Goal: Information Seeking & Learning: Learn about a topic

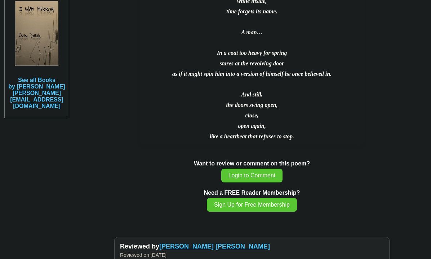
scroll to position [897, 0]
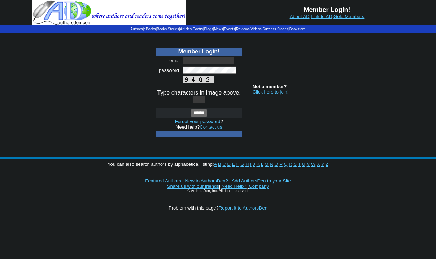
click at [221, 61] on input "text" at bounding box center [207, 60] width 51 height 7
type input "**********"
click at [203, 98] on span at bounding box center [204, 100] width 3 height 6
type input "*"
type input "****"
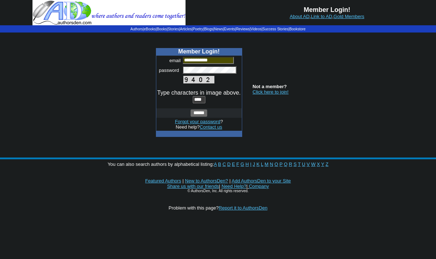
click at [200, 115] on input "******" at bounding box center [198, 112] width 17 height 7
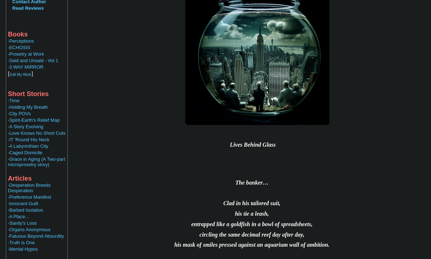
scroll to position [306, 0]
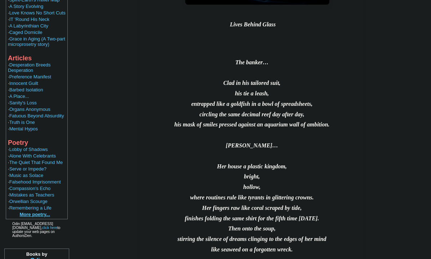
click at [34, 211] on b "More poetry..." at bounding box center [35, 213] width 30 height 5
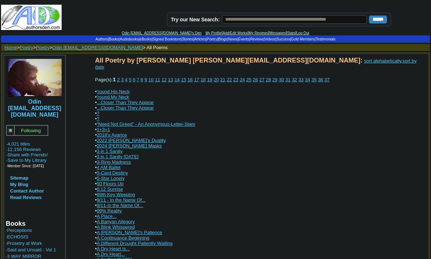
click at [258, 61] on link "sort by date" at bounding box center [256, 64] width 322 height 12
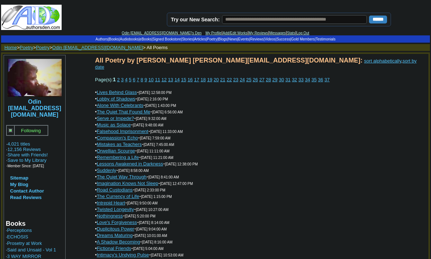
click at [310, 77] on link "34" at bounding box center [307, 79] width 5 height 5
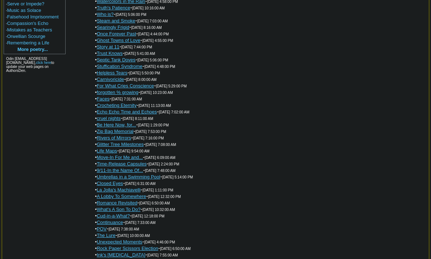
scroll to position [487, 0]
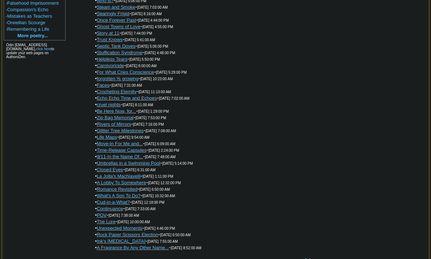
click at [122, 225] on link "Unexpected Moments" at bounding box center [119, 227] width 45 height 5
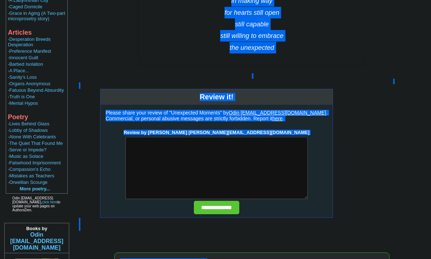
scroll to position [339, 0]
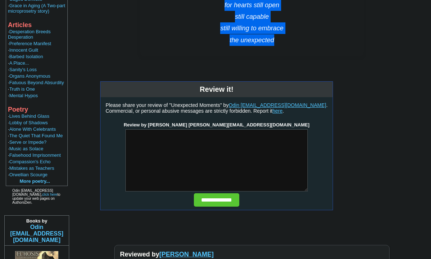
drag, startPoint x: 221, startPoint y: 144, endPoint x: 288, endPoint y: 39, distance: 124.8
copy div "Unexpected Moments Ignoring the safety of preparation moments of true clarity a…"
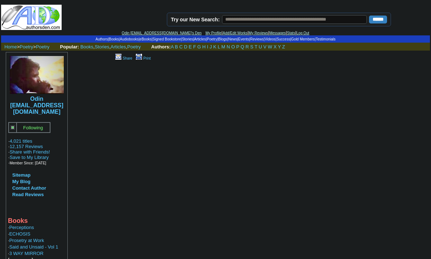
scroll to position [897, 0]
